Goal: Task Accomplishment & Management: Manage account settings

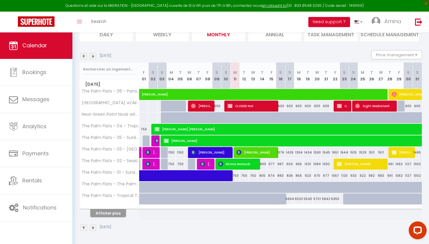
scroll to position [46, 0]
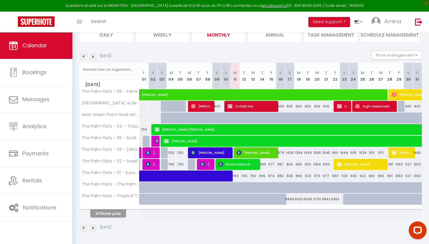
click at [115, 215] on button "Afficher plus" at bounding box center [108, 214] width 36 height 8
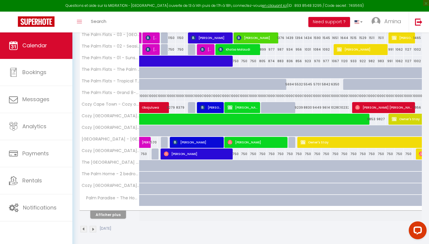
scroll to position [161, 0]
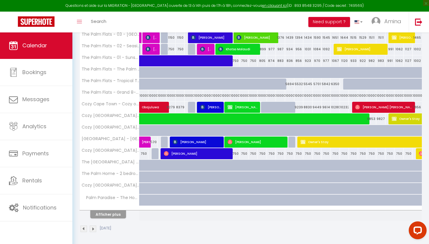
click at [115, 214] on button "Afficher plus" at bounding box center [108, 215] width 36 height 8
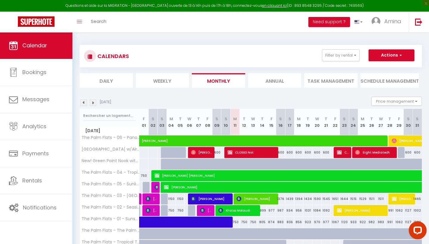
scroll to position [0, 0]
click at [92, 101] on img at bounding box center [93, 102] width 7 height 7
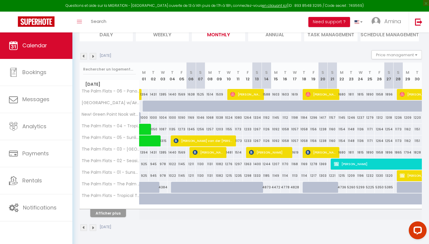
scroll to position [46, 0]
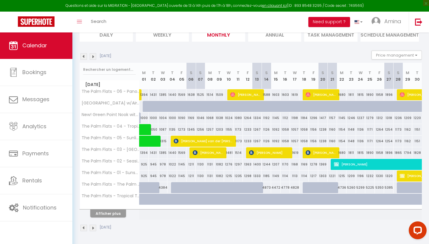
click at [113, 212] on button "Afficher plus" at bounding box center [108, 214] width 36 height 8
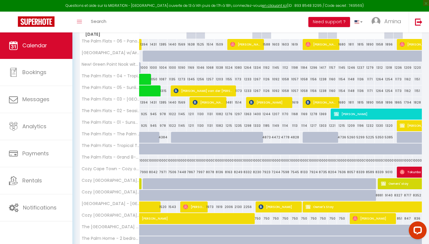
scroll to position [97, 0]
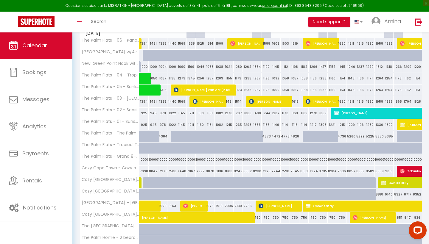
click at [380, 195] on div "8881" at bounding box center [380, 194] width 10 height 11
type input "8881"
type input "[DATE]"
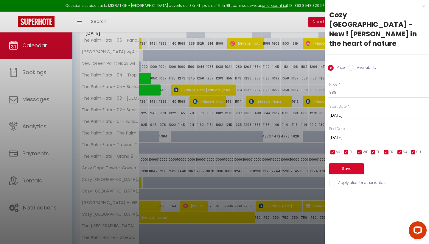
click at [421, 6] on div "x" at bounding box center [375, 6] width 100 height 7
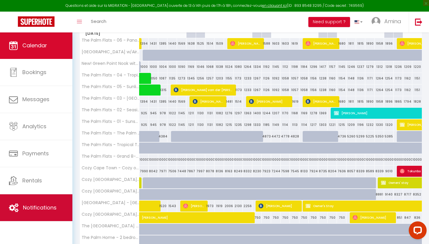
click at [26, 204] on link "Notifications" at bounding box center [36, 207] width 72 height 27
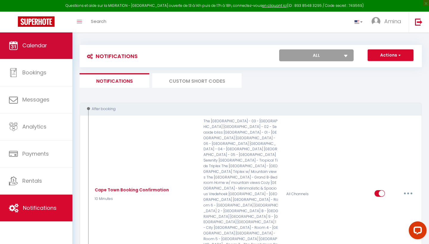
click at [49, 46] on link "Calendar" at bounding box center [36, 45] width 72 height 27
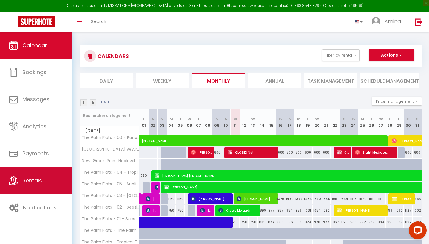
click at [33, 194] on link "Rentals" at bounding box center [36, 180] width 72 height 27
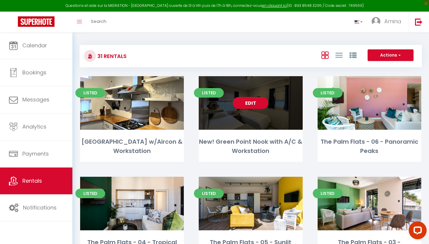
click at [248, 102] on link "Edit" at bounding box center [251, 103] width 36 height 12
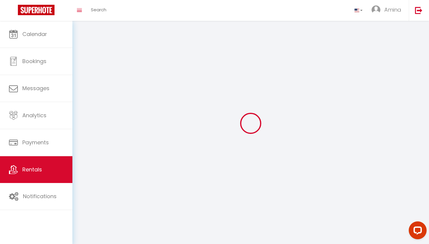
select select "1"
select select
select select "28"
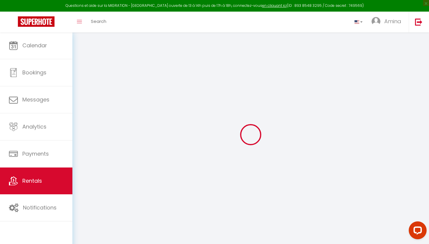
select select
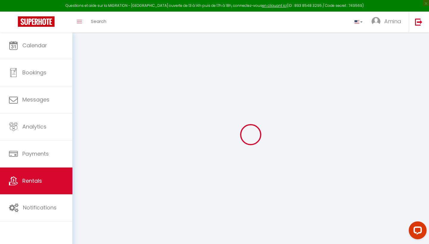
select select
checkbox input "false"
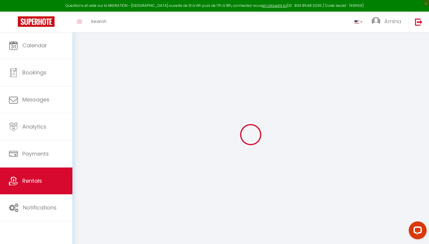
select select
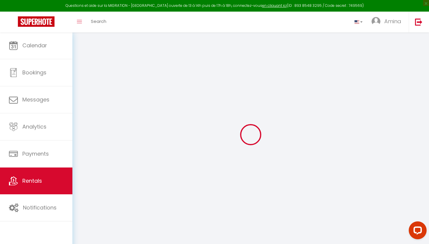
select select
checkbox input "false"
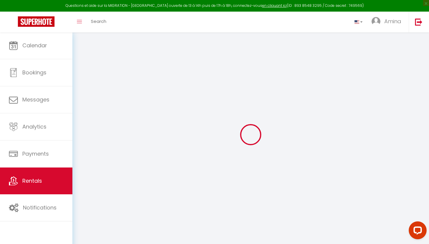
checkbox input "false"
select select
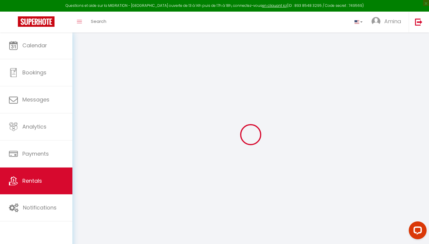
select select
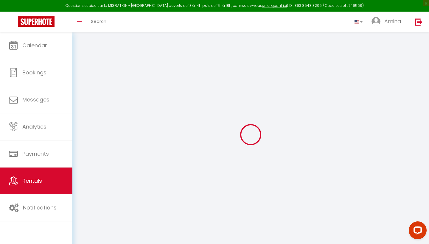
checkbox input "false"
select select
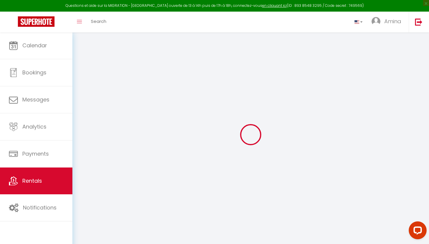
select select
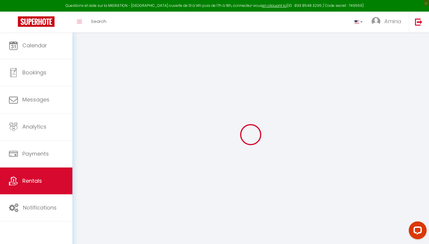
select select
checkbox input "false"
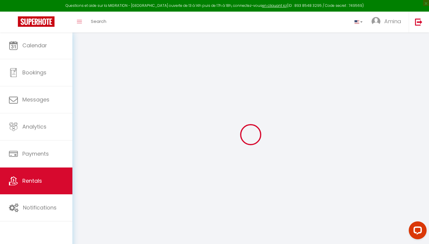
checkbox input "false"
select select
type input "New! Green Point Nook with A/C & Workstation"
select select "2"
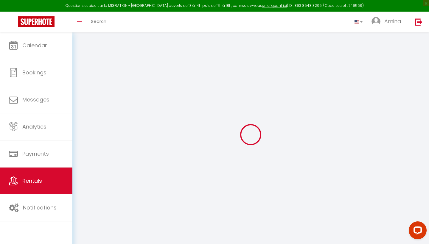
type input "5000"
type input "750"
select select
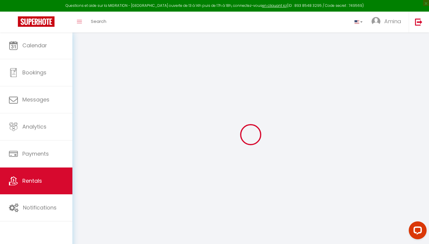
select select
type input "[STREET_ADDRESS]"
type input "8051"
type input "[GEOGRAPHIC_DATA]"
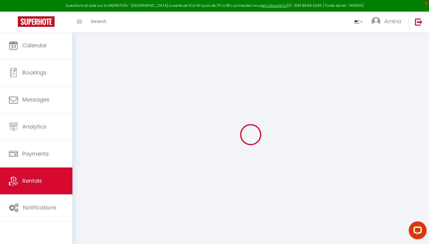
select select "199"
type input "[EMAIL_ADDRESS][DOMAIN_NAME]"
select select
checkbox input "false"
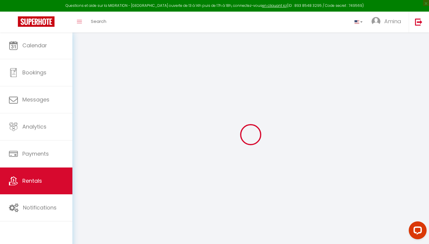
checkbox input "false"
select select "91"
select select
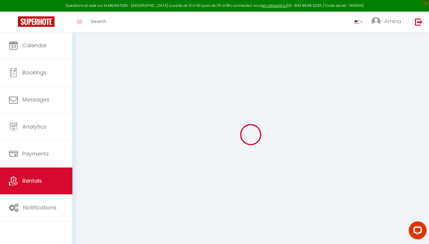
type input "0"
select select
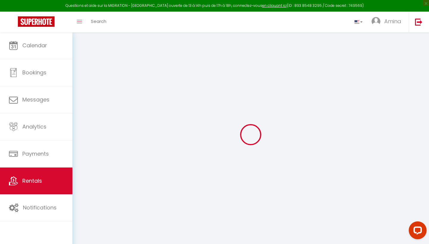
select select
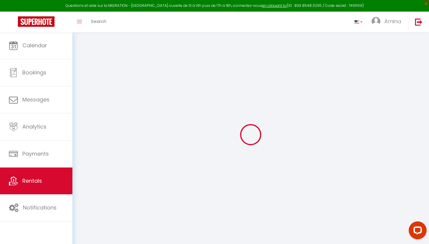
checkbox input "false"
select select
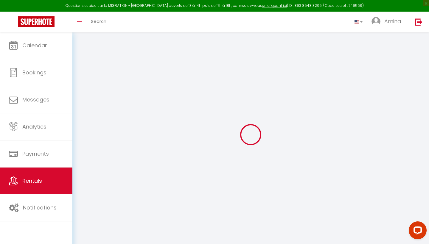
select select
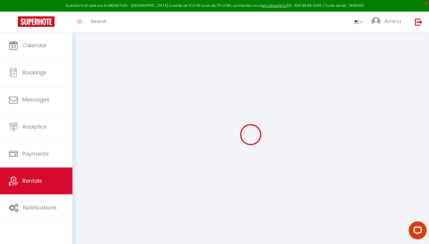
checkbox input "false"
select select
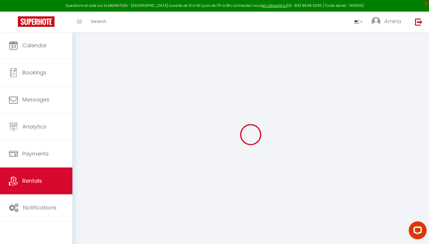
checkbox input "false"
select select "16:00"
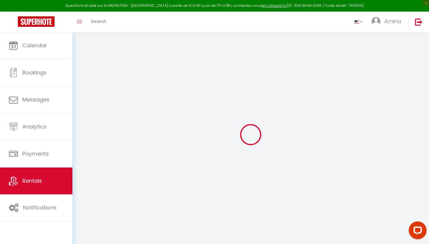
select select "23:45"
select select "10:00"
select select "30"
select select "120"
select select
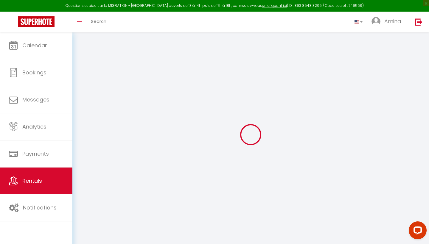
checkbox input "false"
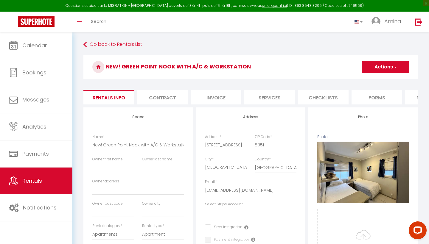
select select
checkbox input "false"
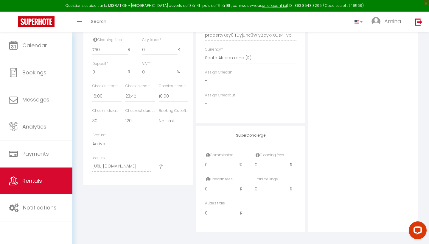
scroll to position [277, 0]
click at [161, 165] on icon at bounding box center [161, 167] width 4 height 4
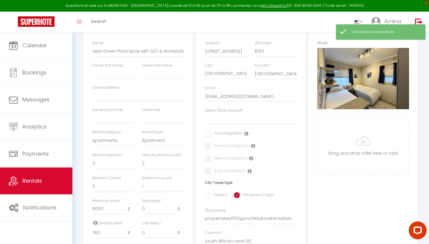
select select
checkbox input "false"
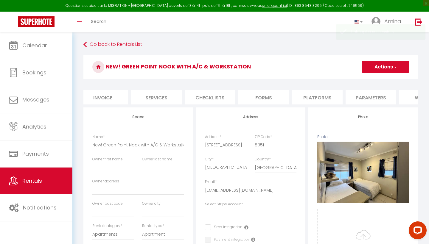
scroll to position [0, 151]
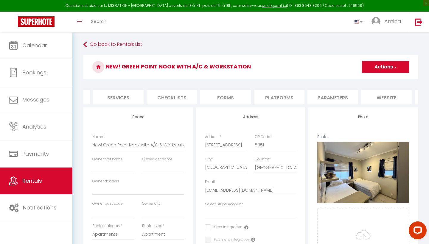
click at [289, 99] on li "Platforms" at bounding box center [279, 97] width 51 height 15
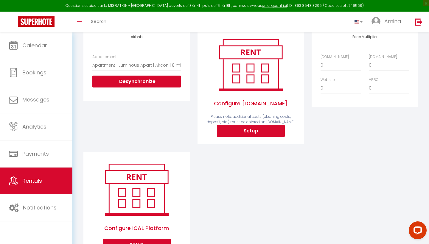
scroll to position [106, 0]
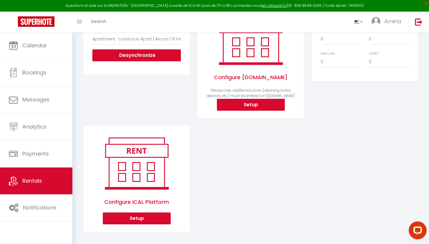
click at [145, 217] on button "Setup" at bounding box center [137, 219] width 68 height 12
select select "1"
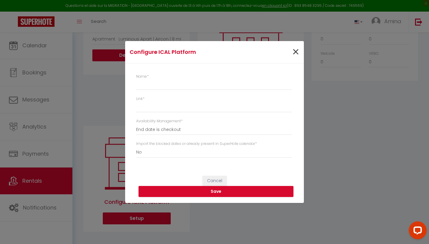
click at [296, 50] on span "×" at bounding box center [295, 52] width 7 height 18
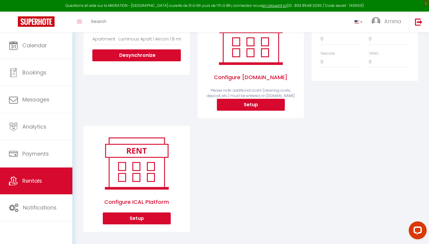
click at [254, 105] on button "Setup" at bounding box center [251, 105] width 68 height 12
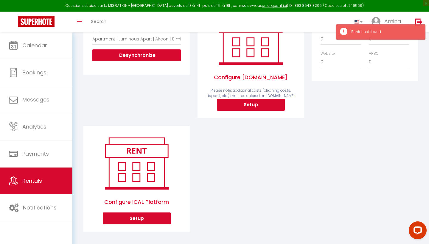
click at [254, 105] on button "Setup" at bounding box center [251, 105] width 68 height 12
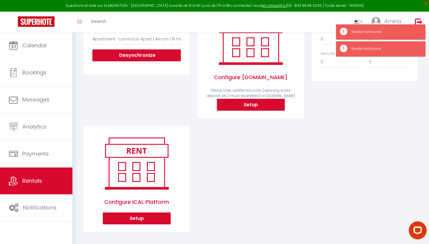
click at [143, 218] on button "Setup" at bounding box center [137, 219] width 68 height 12
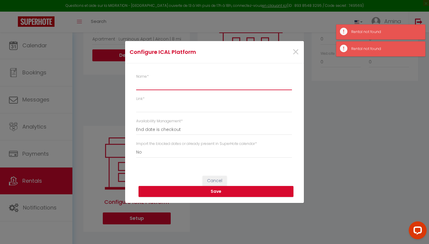
click at [158, 86] on input "Name *" at bounding box center [214, 85] width 156 height 11
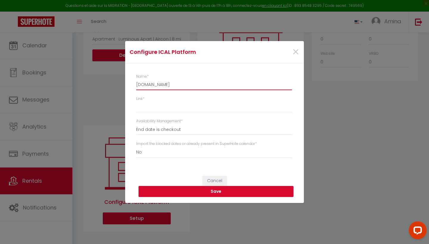
type input "[DOMAIN_NAME]"
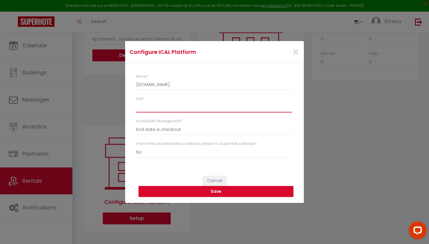
click at [144, 107] on input "Link *" at bounding box center [214, 107] width 156 height 11
paste input "[URL][DOMAIN_NAME]"
type input "[URL][DOMAIN_NAME]"
click at [161, 105] on input "[URL][DOMAIN_NAME]" at bounding box center [214, 107] width 156 height 11
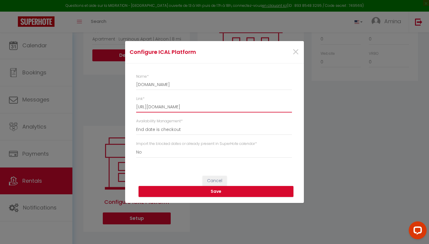
click at [161, 105] on input "[URL][DOMAIN_NAME]" at bounding box center [214, 107] width 156 height 11
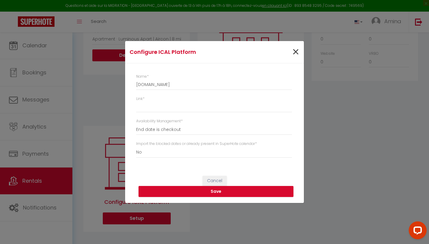
click at [293, 52] on span "×" at bounding box center [295, 52] width 7 height 18
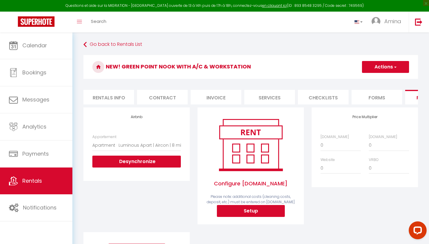
scroll to position [0, 0]
click at [110, 96] on li "Rentals info" at bounding box center [108, 97] width 51 height 15
select select
checkbox input "false"
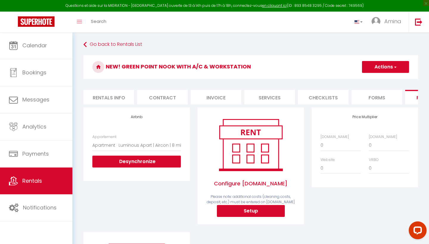
checkbox input "false"
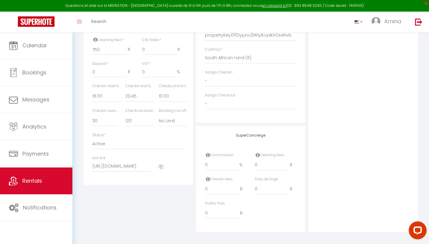
scroll to position [277, 0]
click at [161, 165] on icon at bounding box center [161, 167] width 4 height 4
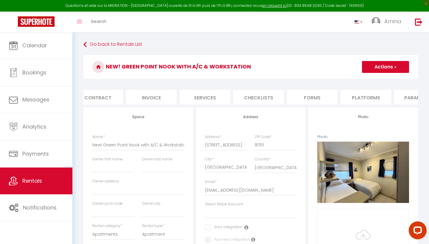
scroll to position [0, 118]
click at [320, 97] on li "Platforms" at bounding box center [312, 97] width 51 height 15
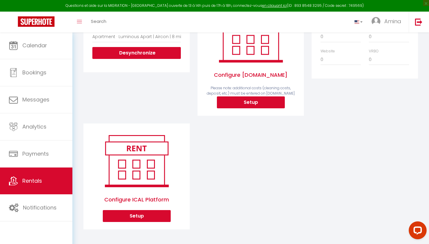
scroll to position [108, 0]
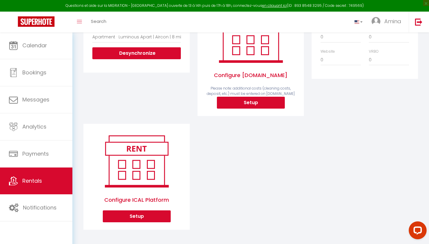
click at [148, 218] on button "Setup" at bounding box center [137, 217] width 68 height 12
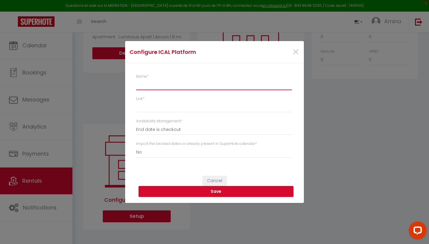
click at [150, 84] on input "Name *" at bounding box center [214, 85] width 156 height 11
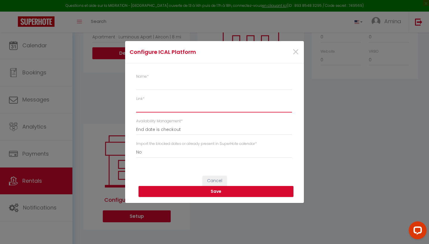
paste input "[URL][DOMAIN_NAME]"
click at [153, 88] on input "Name *" at bounding box center [214, 85] width 156 height 11
type input "[URL][DOMAIN_NAME]"
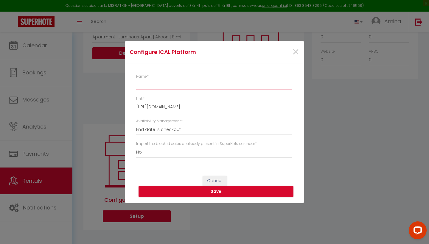
click at [153, 88] on input "Name *" at bounding box center [214, 85] width 156 height 11
type input "ical"
click at [177, 192] on button "Save" at bounding box center [216, 191] width 155 height 11
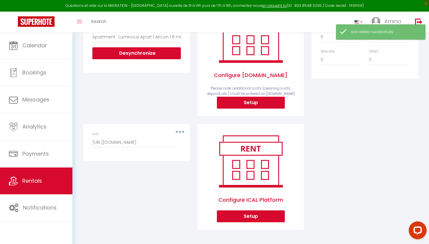
click at [179, 130] on button "button" at bounding box center [180, 132] width 17 height 10
click at [158, 145] on button "Edit" at bounding box center [164, 145] width 44 height 10
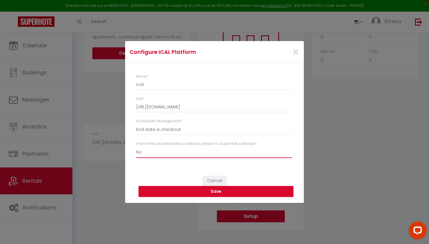
select select "true"
click at [161, 189] on button "Save" at bounding box center [216, 191] width 155 height 11
